Goal: Task Accomplishment & Management: Complete application form

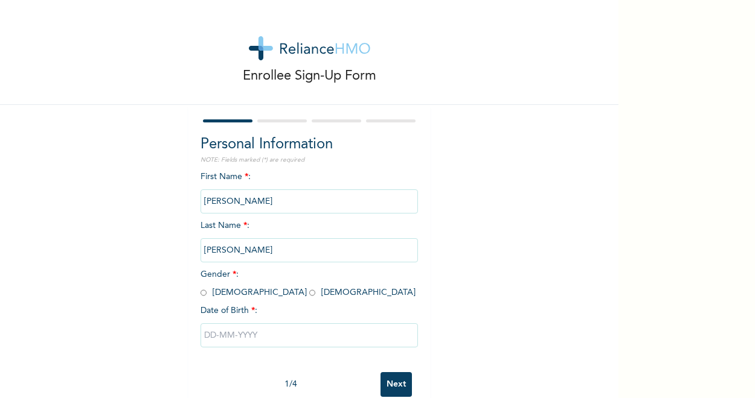
scroll to position [28, 0]
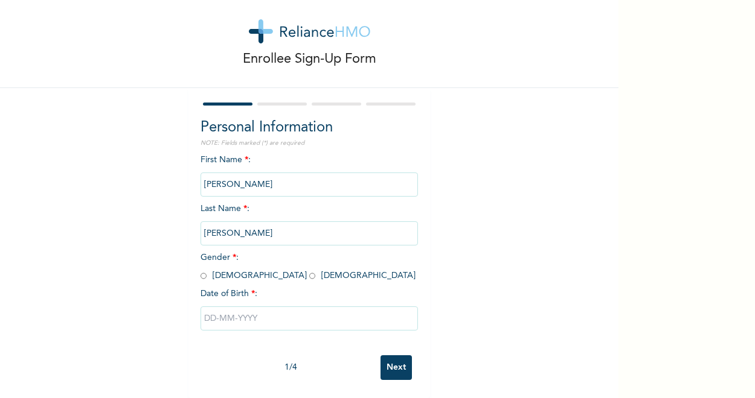
click at [200, 270] on input "radio" at bounding box center [203, 275] width 6 height 11
radio input "true"
click at [297, 307] on input "text" at bounding box center [308, 319] width 217 height 24
select select "7"
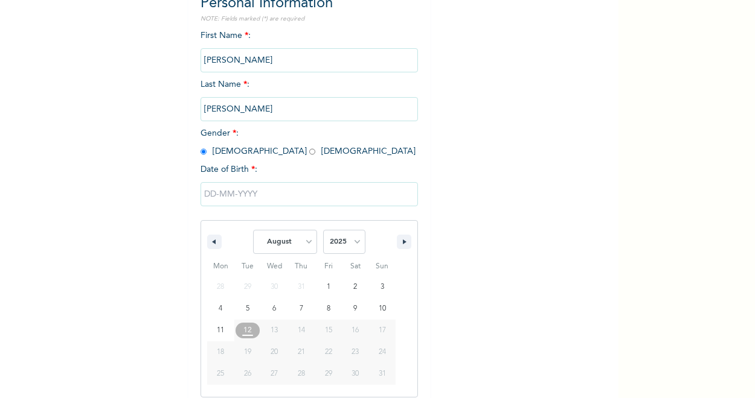
scroll to position [151, 0]
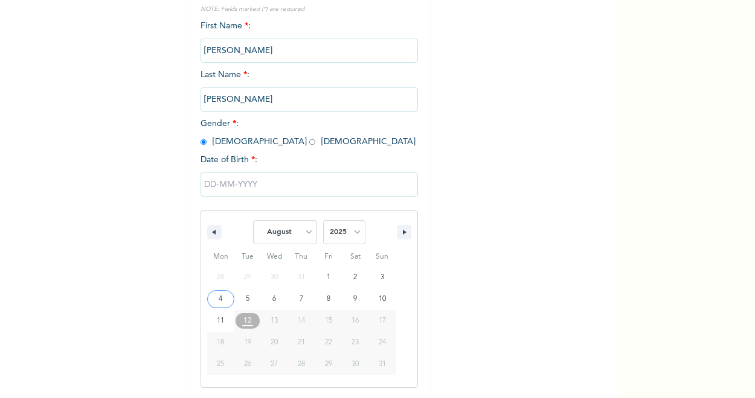
type input "[DATE]"
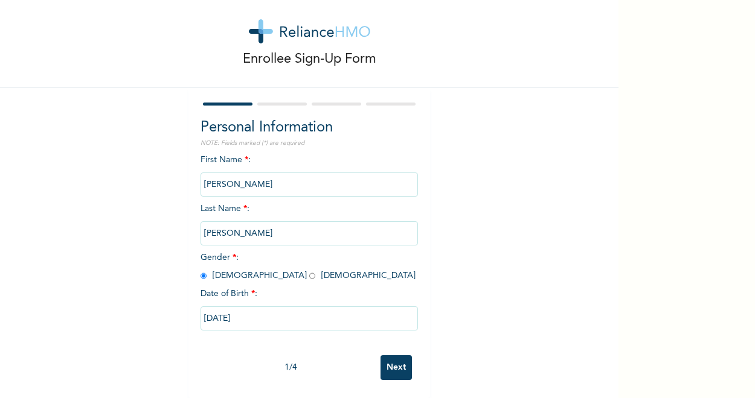
click at [248, 307] on input "[DATE]" at bounding box center [308, 319] width 217 height 24
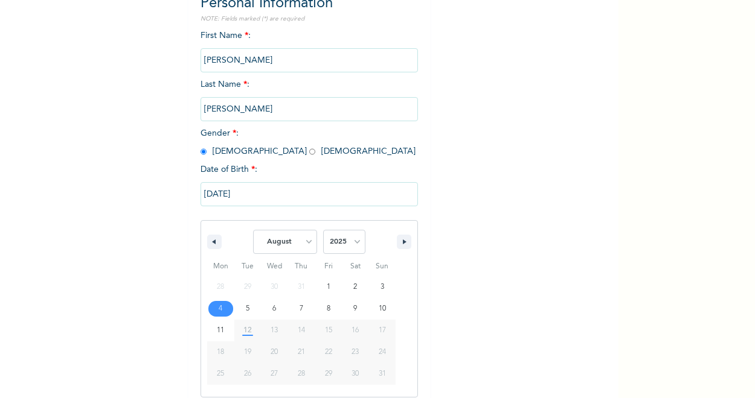
scroll to position [151, 0]
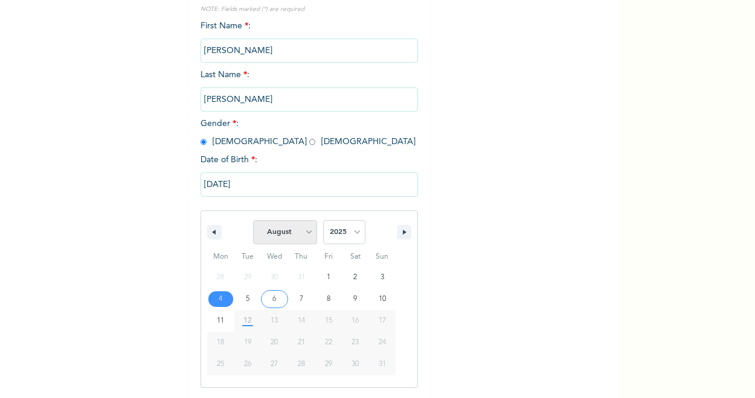
click at [303, 235] on select "January February March April May June July August September October November De…" at bounding box center [285, 232] width 64 height 24
select select "6"
click at [253, 222] on select "January February March April May June July August September October November De…" at bounding box center [285, 232] width 64 height 24
click at [289, 188] on input "[DATE]" at bounding box center [308, 185] width 217 height 24
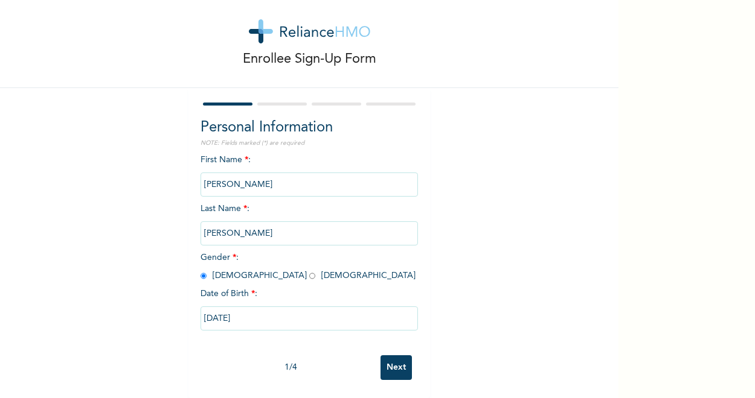
scroll to position [28, 0]
click at [316, 308] on input "[DATE]" at bounding box center [308, 319] width 217 height 24
select select "7"
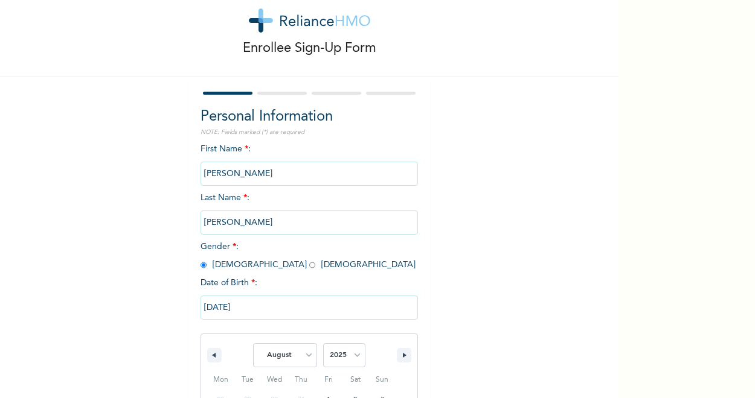
scroll to position [151, 0]
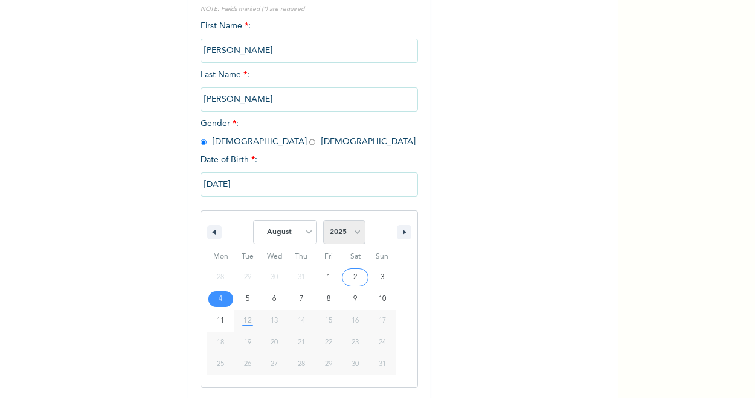
click at [351, 234] on select "2025 2024 2023 2022 2021 2020 2019 2018 2017 2016 2015 2014 2013 2012 2011 2010…" at bounding box center [344, 232] width 42 height 24
select select "1968"
click at [323, 222] on select "2025 2024 2023 2022 2021 2020 2019 2018 2017 2016 2015 2014 2013 2012 2011 2010…" at bounding box center [344, 232] width 42 height 24
click at [302, 232] on select "January February March April May June July August September October November De…" at bounding box center [285, 232] width 64 height 24
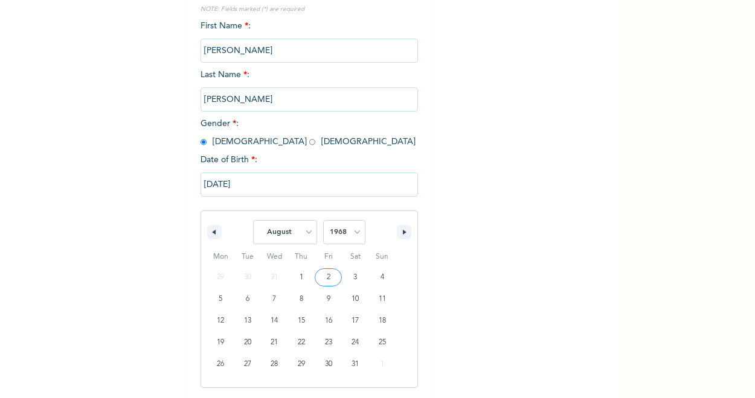
click at [256, 191] on input "[DATE]" at bounding box center [308, 185] width 217 height 24
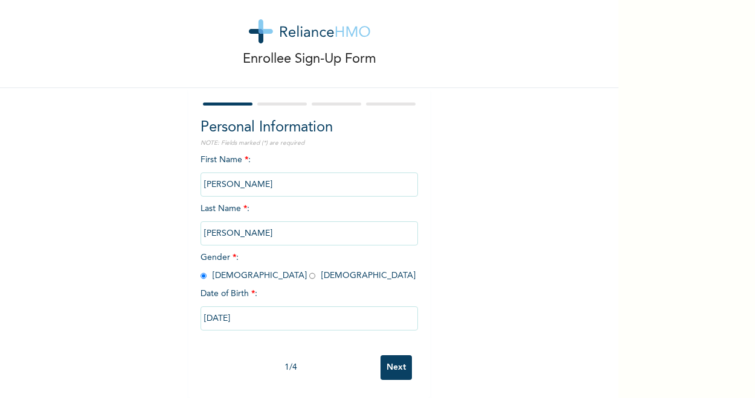
scroll to position [28, 0]
click at [251, 311] on input "[DATE]" at bounding box center [308, 319] width 217 height 24
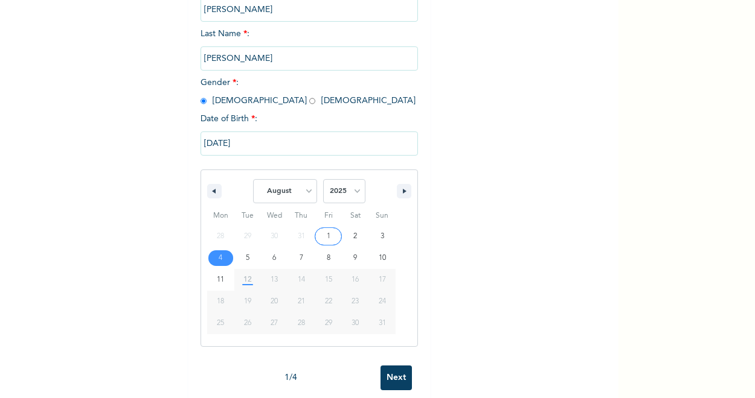
scroll to position [212, 0]
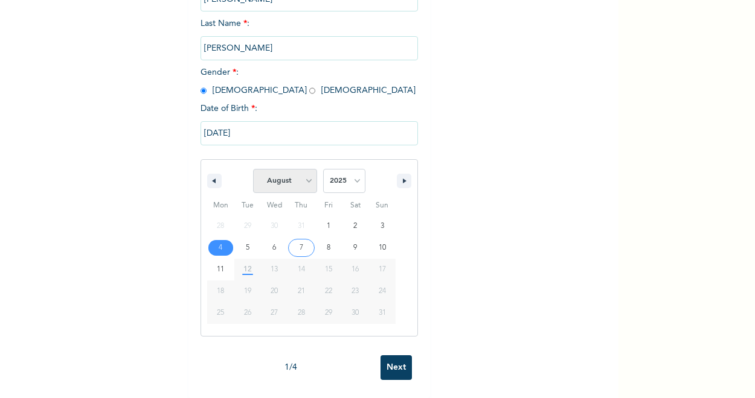
click at [302, 172] on select "January February March April May June July August September October November De…" at bounding box center [285, 181] width 64 height 24
select select "6"
click at [253, 169] on select "January February March April May June July August September October November De…" at bounding box center [285, 181] width 64 height 24
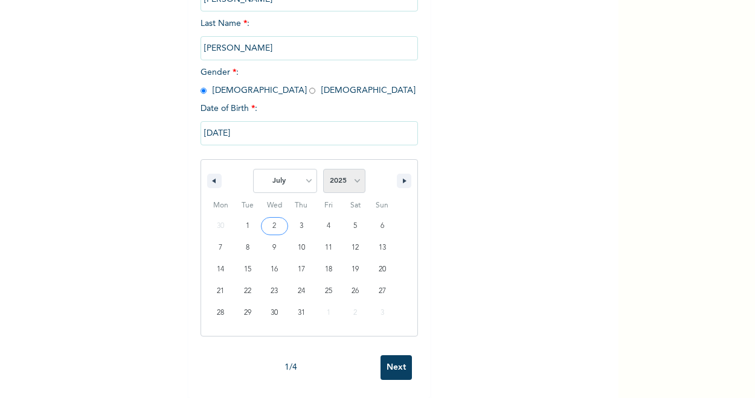
click at [351, 171] on select "2025 2024 2023 2022 2021 2020 2019 2018 2017 2016 2015 2014 2013 2012 2011 2010…" at bounding box center [344, 181] width 42 height 24
select select "1968"
click at [323, 169] on select "2025 2024 2023 2022 2021 2020 2019 2018 2017 2016 2015 2014 2013 2012 2011 2010…" at bounding box center [344, 181] width 42 height 24
click at [244, 127] on input "[DATE]" at bounding box center [308, 133] width 217 height 24
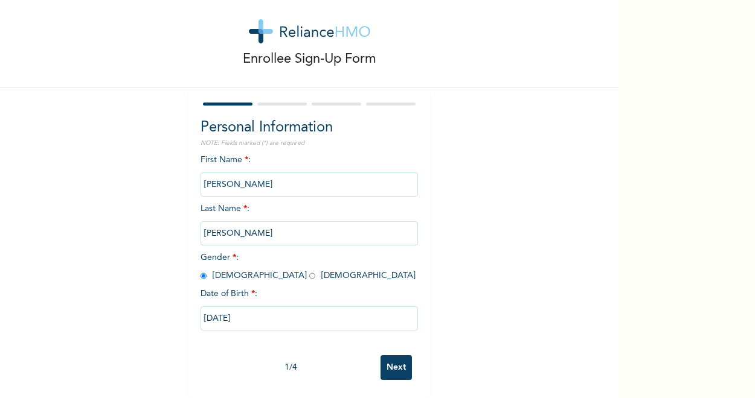
scroll to position [28, 0]
click at [244, 308] on input "[DATE]" at bounding box center [308, 319] width 217 height 24
select select "7"
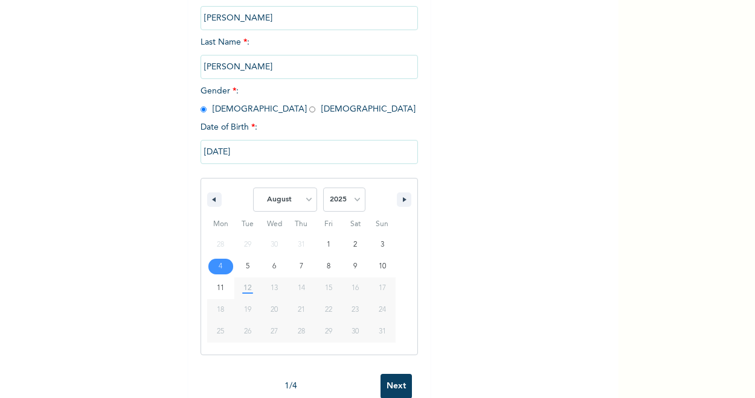
scroll to position [151, 0]
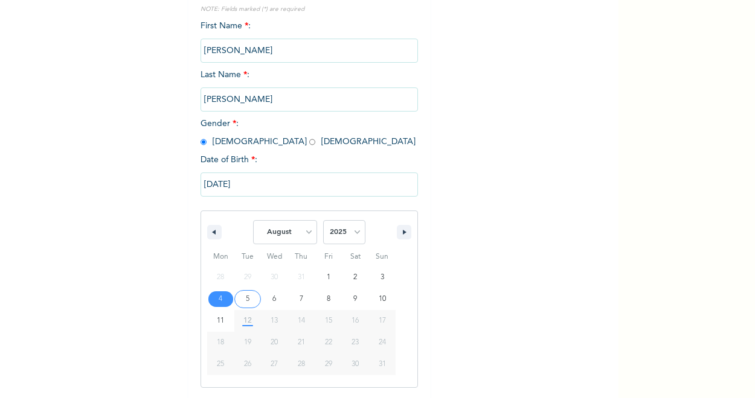
click at [208, 184] on input "[DATE]" at bounding box center [308, 185] width 217 height 24
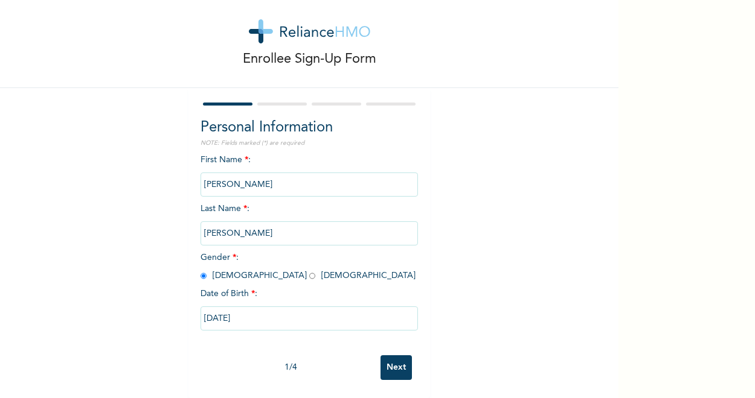
click at [209, 309] on input "[DATE]" at bounding box center [308, 319] width 217 height 24
select select "7"
click at [280, 311] on input "[DATE]" at bounding box center [308, 319] width 217 height 24
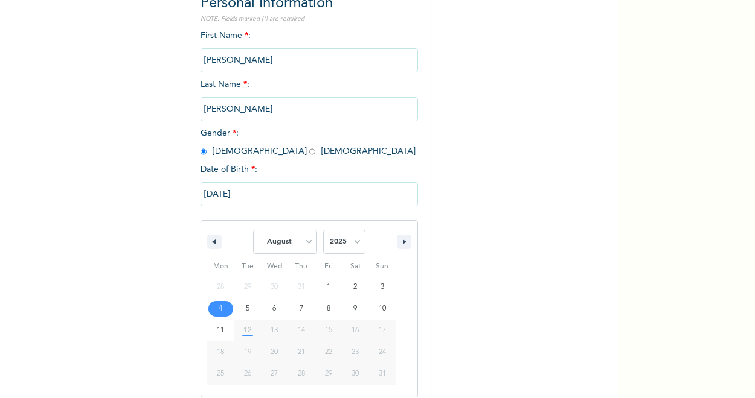
scroll to position [151, 0]
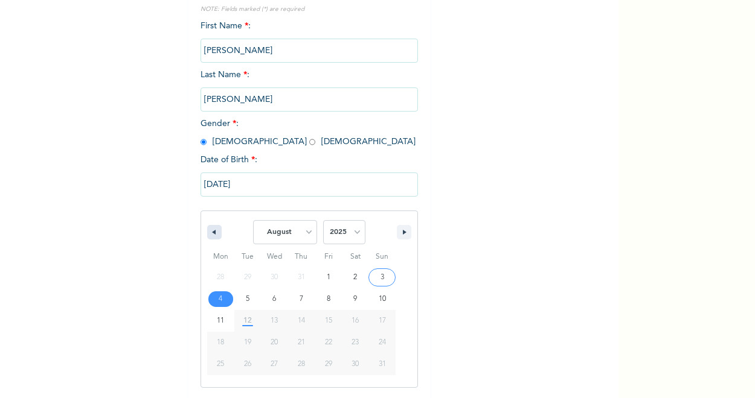
click at [211, 234] on button "button" at bounding box center [214, 232] width 14 height 14
select select "6"
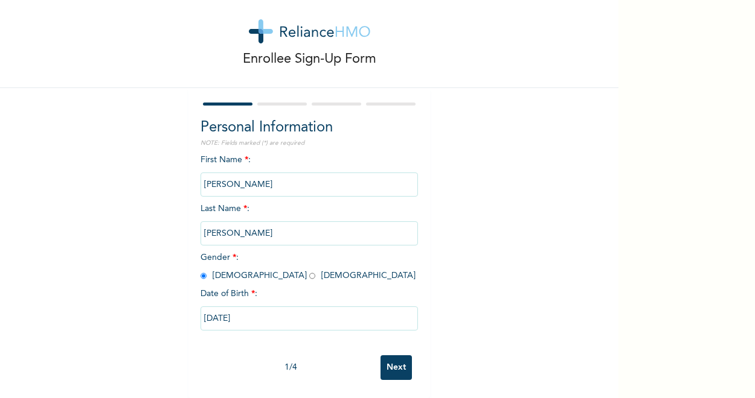
type input "[DATE]"
click at [253, 309] on input "[DATE]" at bounding box center [308, 319] width 217 height 24
select select "6"
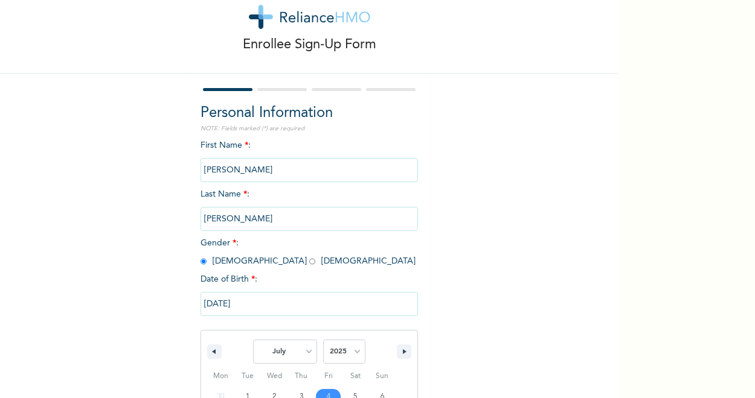
scroll to position [92, 0]
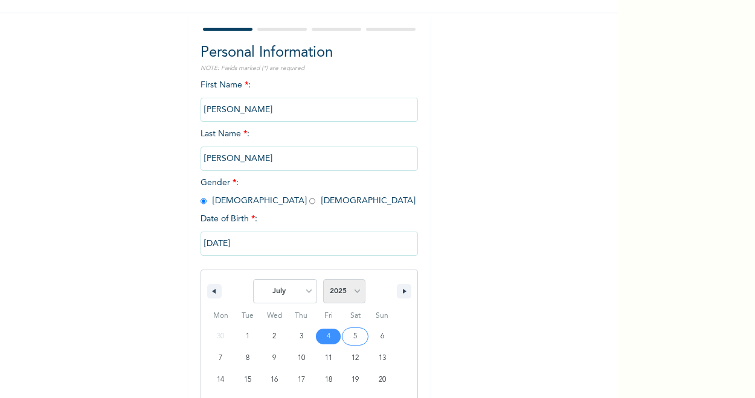
click at [350, 292] on select "2025 2024 2023 2022 2021 2020 2019 2018 2017 2016 2015 2014 2013 2012 2011 2010…" at bounding box center [344, 291] width 42 height 24
select select "1968"
click at [323, 281] on select "2025 2024 2023 2022 2021 2020 2019 2018 2017 2016 2015 2014 2013 2012 2011 2010…" at bounding box center [344, 291] width 42 height 24
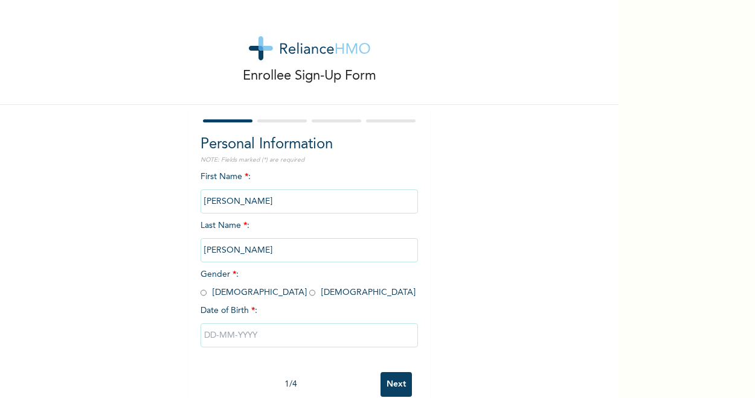
click at [251, 335] on input "text" at bounding box center [308, 336] width 217 height 24
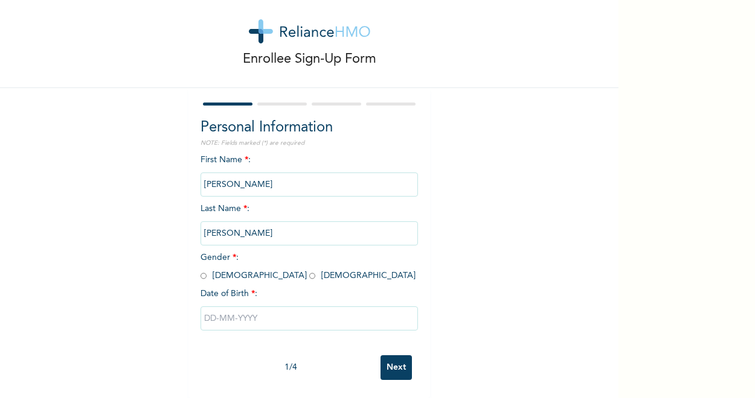
select select "7"
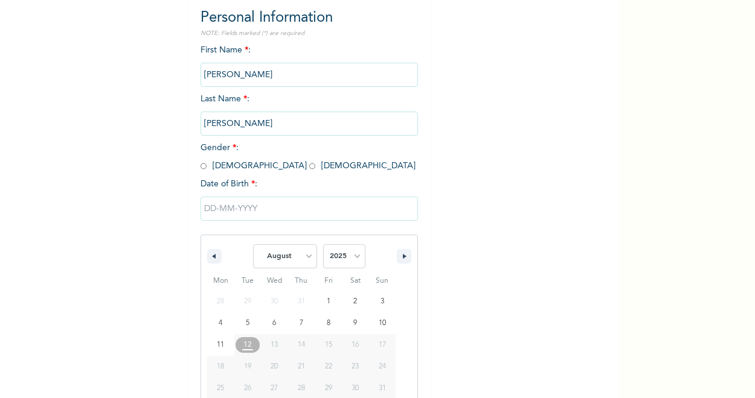
scroll to position [151, 0]
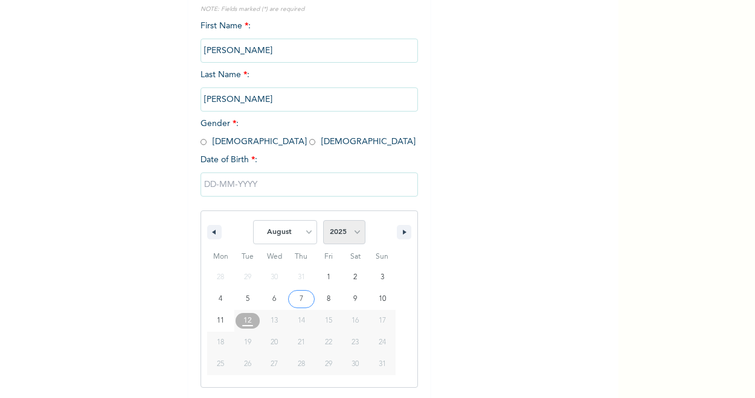
click at [351, 232] on select "2025 2024 2023 2022 2021 2020 2019 2018 2017 2016 2015 2014 2013 2012 2011 2010…" at bounding box center [344, 232] width 42 height 24
select select "1968"
click at [323, 222] on select "2025 2024 2023 2022 2021 2020 2019 2018 2017 2016 2015 2014 2013 2012 2011 2010…" at bounding box center [344, 232] width 42 height 24
click at [304, 233] on select "January February March April May June July August September October November De…" at bounding box center [285, 232] width 64 height 24
select select "6"
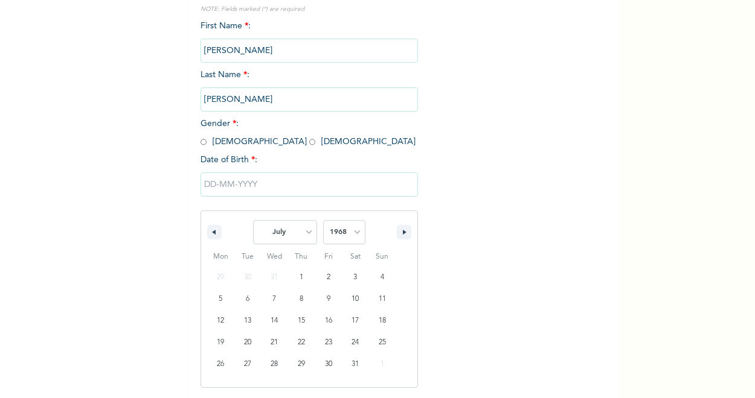
click at [253, 222] on select "January February March April May June July August September October November De…" at bounding box center [285, 232] width 64 height 24
type input "07/04/1968"
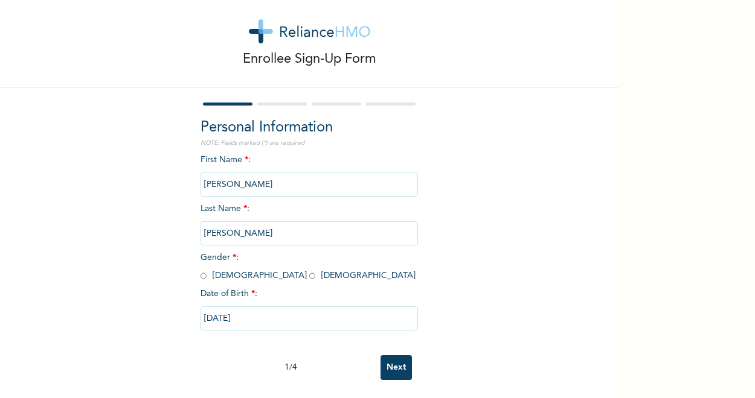
click at [391, 356] on input "Next" at bounding box center [395, 368] width 31 height 25
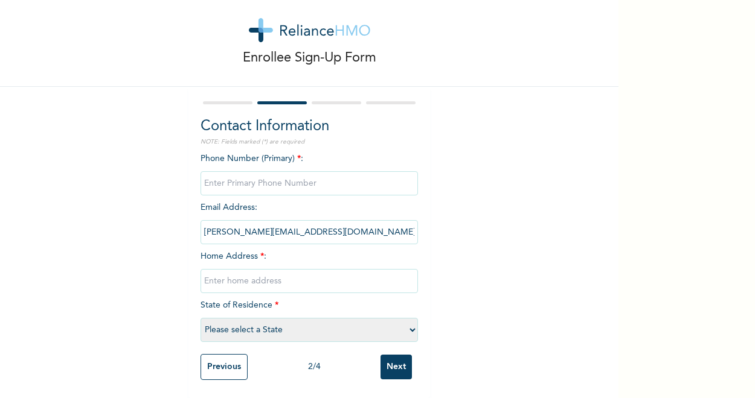
click at [302, 176] on input "phone" at bounding box center [308, 183] width 217 height 24
type input "08039350620"
click at [246, 274] on input "text" at bounding box center [308, 281] width 217 height 24
type input "7, St. Michael drive, Igbogidi, DSC"
click at [407, 321] on select "Please select a State Abia Abuja (FCT) Adamawa Akwa Ibom Anambra Bauchi Bayelsa…" at bounding box center [308, 330] width 217 height 24
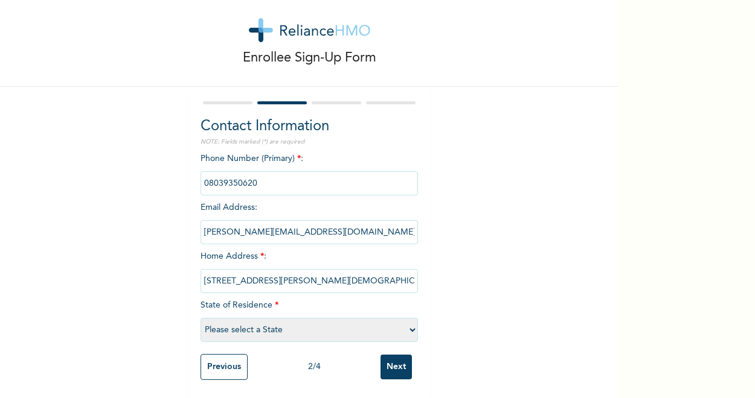
select select "10"
click at [200, 318] on select "Please select a State Abia Abuja (FCT) Adamawa Akwa Ibom Anambra Bauchi Bayelsa…" at bounding box center [308, 330] width 217 height 24
click at [396, 358] on input "Next" at bounding box center [395, 367] width 31 height 25
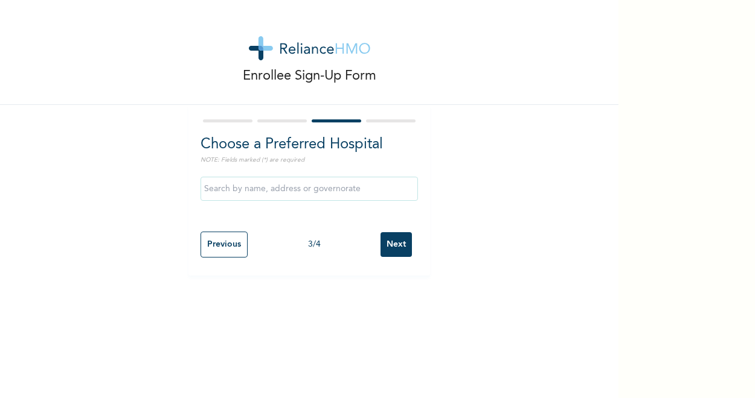
scroll to position [0, 0]
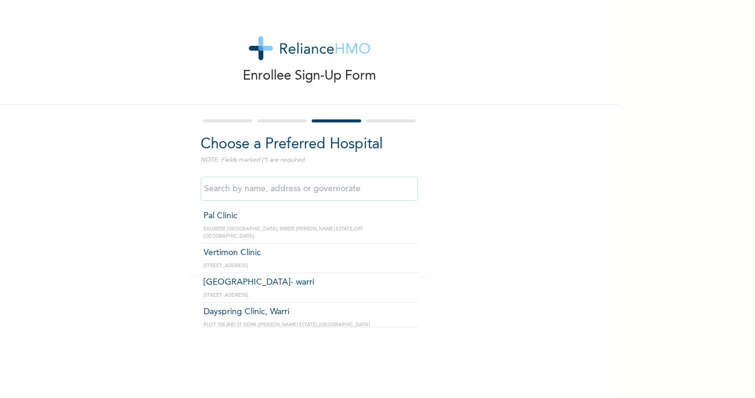
click at [370, 185] on input "text" at bounding box center [308, 189] width 217 height 24
type input "Regal Hospital- warri"
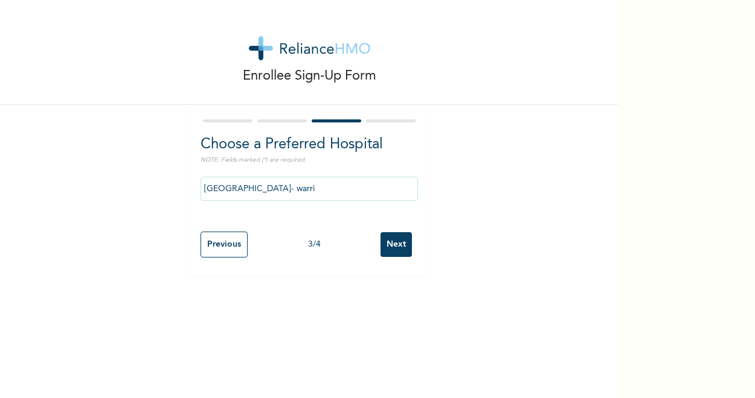
click at [390, 243] on input "Next" at bounding box center [395, 244] width 31 height 25
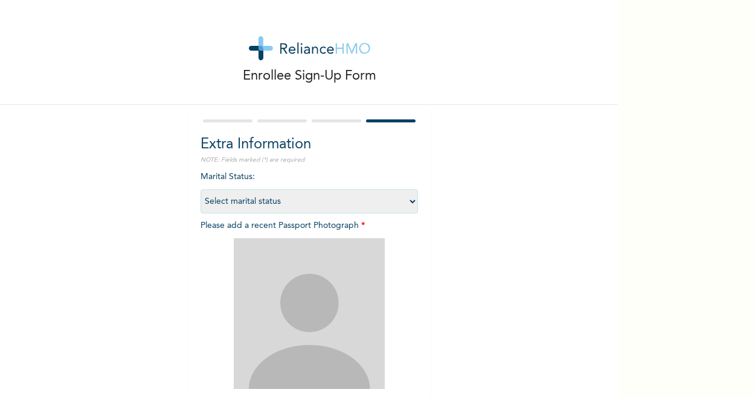
click at [407, 202] on select "Select marital status Single Married Divorced Widow/Widower" at bounding box center [308, 202] width 217 height 24
select select "2"
click at [200, 190] on select "Select marital status Single Married Divorced Widow/Widower" at bounding box center [308, 202] width 217 height 24
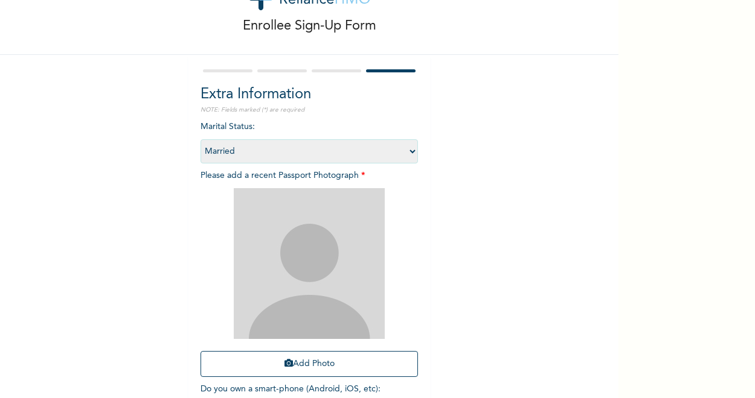
scroll to position [132, 0]
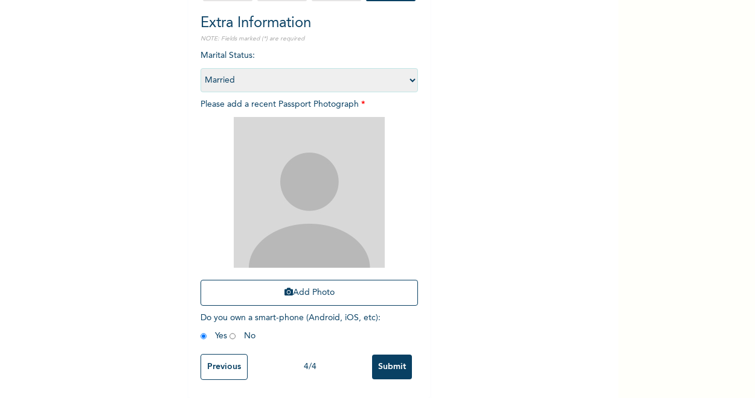
click at [385, 357] on input "Submit" at bounding box center [392, 367] width 40 height 25
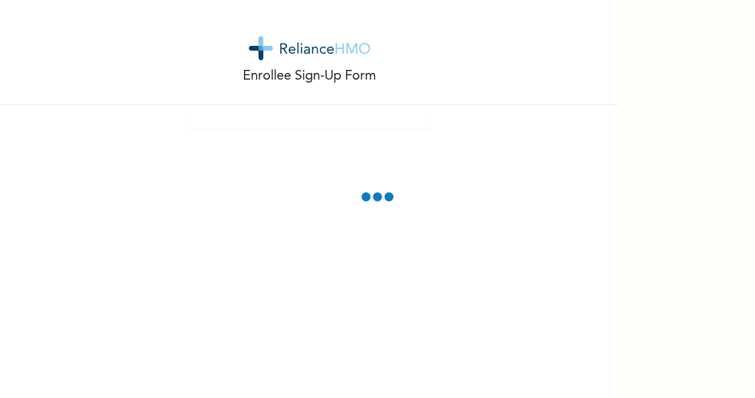
scroll to position [0, 0]
